Goal: Obtain resource: Download file/media

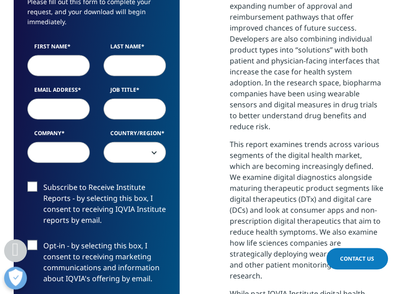
scroll to position [630, 0]
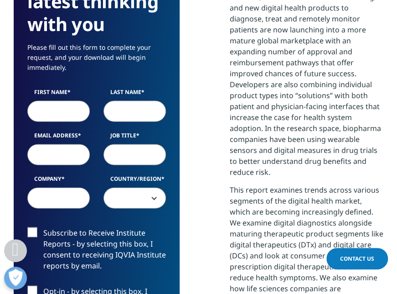
click at [67, 114] on input "First Name" at bounding box center [58, 111] width 62 height 21
type input "Sonia"
type input "Hernandez"
select select "[GEOGRAPHIC_DATA]"
click at [67, 153] on input "Email Address" at bounding box center [58, 154] width 62 height 21
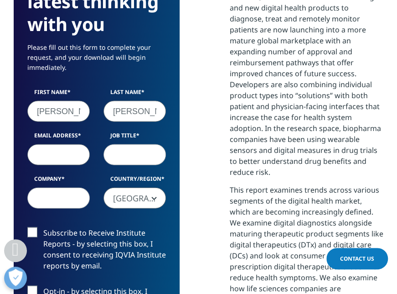
type input "shernandez@ultragenyx.com"
click at [137, 152] on input "Job Title" at bounding box center [135, 154] width 62 height 21
type input "Product Manager"
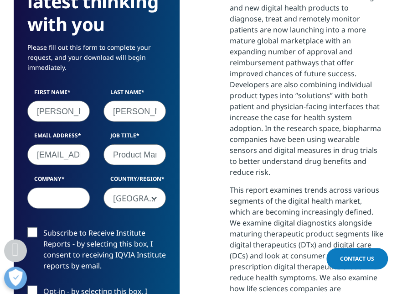
click at [69, 201] on input "Company" at bounding box center [58, 197] width 62 height 21
click at [78, 199] on input "ULTRAGENYX MEXICO" at bounding box center [58, 197] width 62 height 21
type input "U"
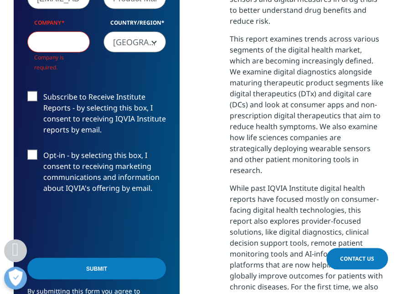
scroll to position [780, 0]
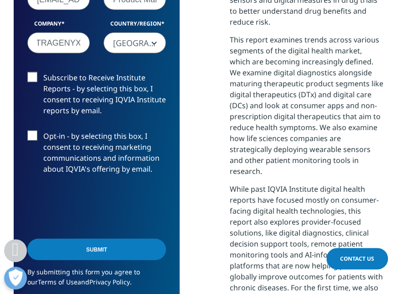
type input "ULTRAGENYX"
click at [146, 150] on label "Opt-in - by selecting this box, I consent to receiving marketing communications…" at bounding box center [96, 154] width 139 height 49
click at [43, 130] on input "Opt-in - by selecting this box, I consent to receiving marketing communications…" at bounding box center [43, 130] width 0 height 0
click at [32, 78] on label "Subscribe to Receive Institute Reports - by selecting this box, I consent to re…" at bounding box center [96, 96] width 139 height 49
click at [43, 72] on input "Subscribe to Receive Institute Reports - by selecting this box, I consent to re…" at bounding box center [43, 72] width 0 height 0
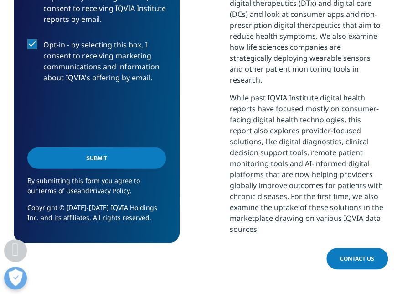
click at [89, 159] on input "Submit" at bounding box center [96, 157] width 139 height 21
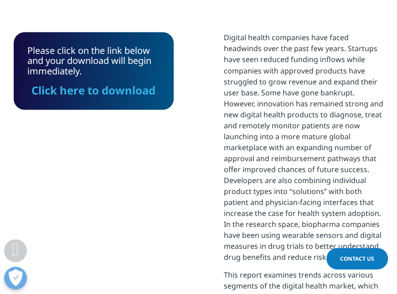
click at [103, 91] on link "Click here to download" at bounding box center [93, 89] width 124 height 15
